Goal: Information Seeking & Learning: Learn about a topic

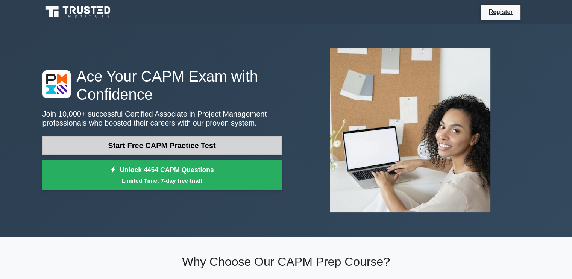
click at [209, 144] on link "Start Free CAPM Practice Test" at bounding box center [162, 146] width 239 height 18
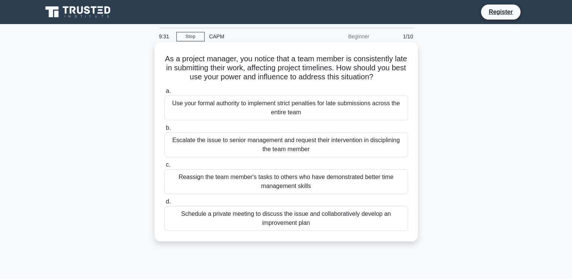
click at [324, 218] on div "Schedule a private meeting to discuss the issue and collaboratively develop an …" at bounding box center [286, 218] width 244 height 25
click at [164, 204] on input "d. Schedule a private meeting to discuss the issue and collaboratively develop …" at bounding box center [164, 201] width 0 height 5
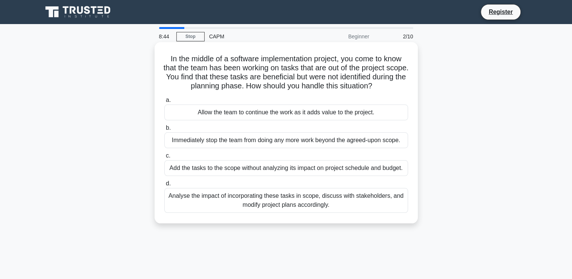
click at [208, 195] on div "Analyse the impact of incorporating these tasks in scope, discuss with stakehol…" at bounding box center [286, 200] width 244 height 25
click at [164, 186] on input "d. Analyse the impact of incorporating these tasks in scope, discuss with stake…" at bounding box center [164, 183] width 0 height 5
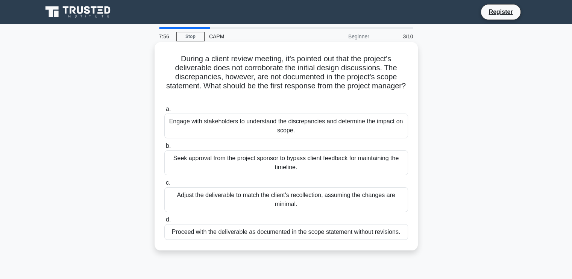
click at [308, 233] on div "Proceed with the deliverable as documented in the scope statement without revis…" at bounding box center [286, 232] width 244 height 16
click at [164, 222] on input "d. Proceed with the deliverable as documented in the scope statement without re…" at bounding box center [164, 219] width 0 height 5
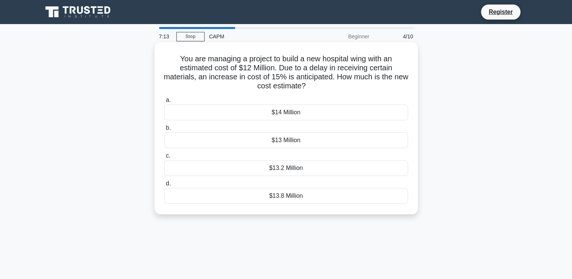
click at [298, 194] on div "$13.8 Million" at bounding box center [286, 196] width 244 height 16
click at [164, 186] on input "d. $13.8 Million" at bounding box center [164, 183] width 0 height 5
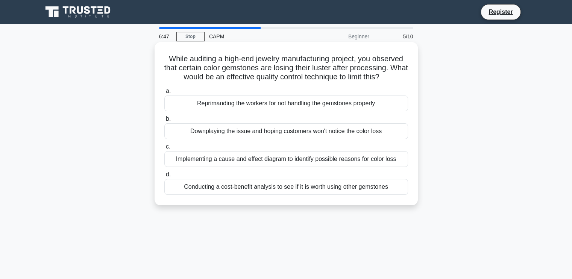
click at [249, 162] on div "Implementing a cause and effect diagram to identify possible reasons for color …" at bounding box center [286, 159] width 244 height 16
click at [164, 149] on input "c. Implementing a cause and effect diagram to identify possible reasons for col…" at bounding box center [164, 146] width 0 height 5
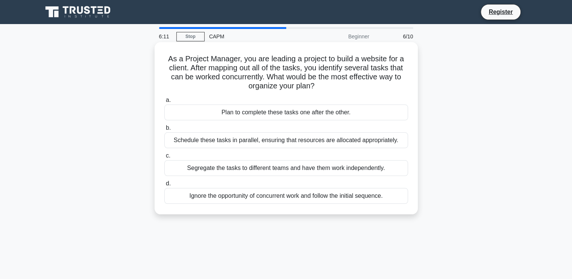
click at [300, 134] on div "Schedule these tasks in parallel, ensuring that resources are allocated appropr…" at bounding box center [286, 140] width 244 height 16
click at [164, 131] on input "b. Schedule these tasks in parallel, ensuring that resources are allocated appr…" at bounding box center [164, 128] width 0 height 5
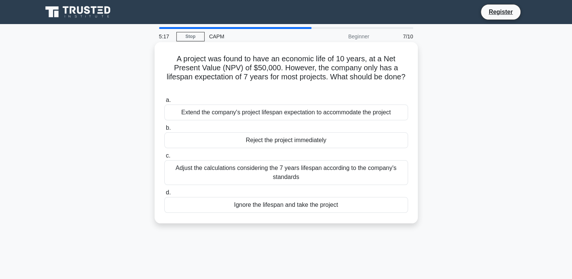
click at [266, 167] on div "Adjust the calculations considering the 7 years lifespan according to the compa…" at bounding box center [286, 172] width 244 height 25
click at [164, 158] on input "c. Adjust the calculations considering the 7 years lifespan according to the co…" at bounding box center [164, 155] width 0 height 5
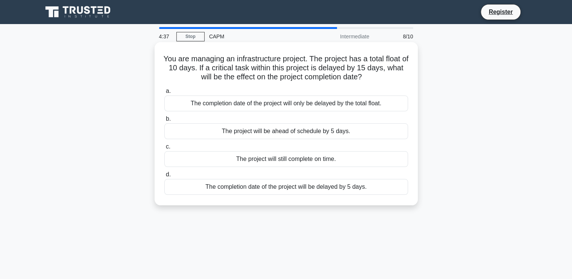
click at [305, 105] on div "The completion date of the project will only be delayed by the total float." at bounding box center [286, 104] width 244 height 16
click at [164, 94] on input "a. The completion date of the project will only be delayed by the total float." at bounding box center [164, 91] width 0 height 5
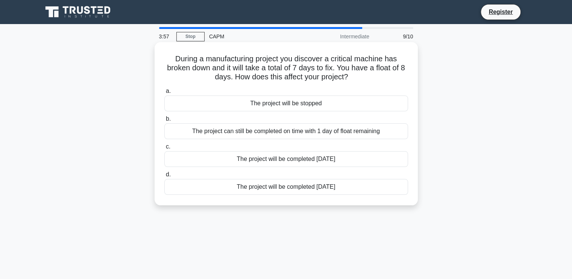
click at [329, 188] on div "The project will be completed 7 days later" at bounding box center [286, 187] width 244 height 16
click at [164, 177] on input "d. The project will be completed 7 days later" at bounding box center [164, 174] width 0 height 5
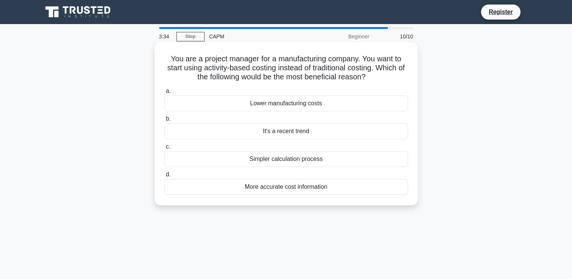
click at [252, 185] on div "More accurate cost information" at bounding box center [286, 187] width 244 height 16
click at [164, 177] on input "d. More accurate cost information" at bounding box center [164, 174] width 0 height 5
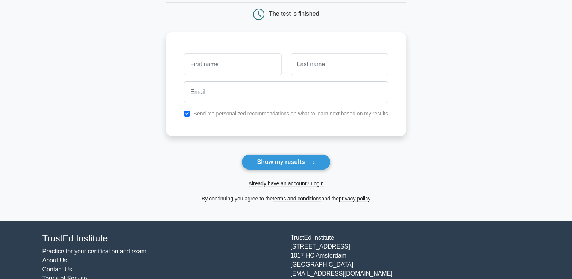
scroll to position [78, 0]
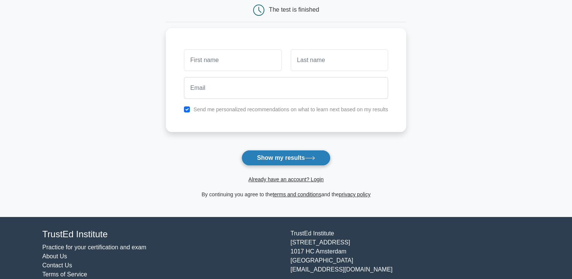
click at [275, 153] on button "Show my results" at bounding box center [285, 158] width 89 height 16
